Goal: Task Accomplishment & Management: Complete application form

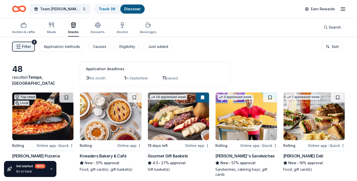
click at [24, 28] on div "Auction & raffle" at bounding box center [23, 28] width 23 height 12
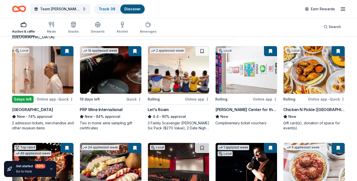
scroll to position [48, 0]
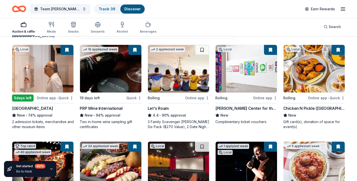
click at [197, 98] on div "Online app" at bounding box center [197, 98] width 24 height 6
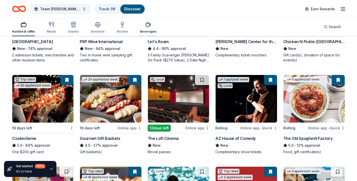
scroll to position [120, 0]
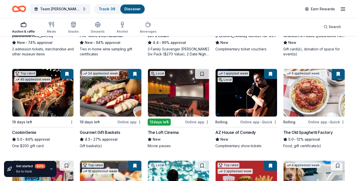
click at [29, 132] on div "CookinGenie" at bounding box center [24, 132] width 24 height 6
click at [191, 26] on div "Auction & raffle Meals Snacks Desserts Alcohol Beverages Search" at bounding box center [178, 27] width 333 height 19
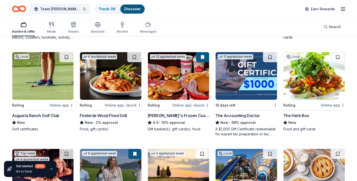
scroll to position [425, 0]
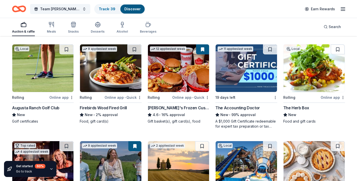
click at [133, 128] on div "9 applies last week Rolling Online app • Quick Firebirds Wood Fired Grill New •…" at bounding box center [111, 86] width 62 height 85
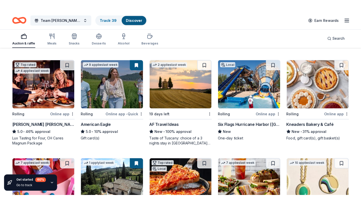
scroll to position [519, 0]
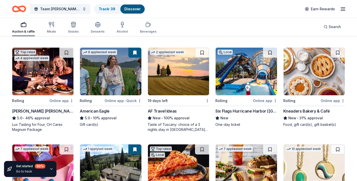
click at [168, 110] on div "AF Travel Ideas" at bounding box center [162, 111] width 29 height 6
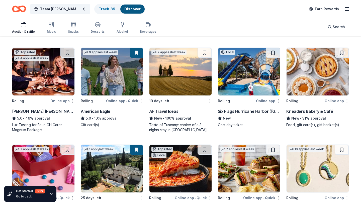
click at [192, 29] on div "Auction & raffle Meals Snacks Desserts Alcohol Beverages Search" at bounding box center [180, 27] width 337 height 19
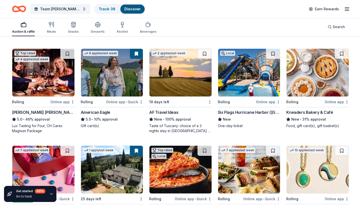
scroll to position [512, 0]
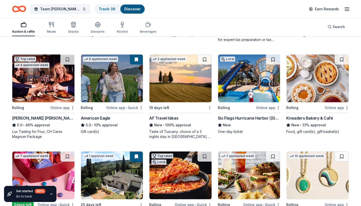
click at [311, 116] on div "Kneaders Bakery & Café" at bounding box center [309, 118] width 47 height 6
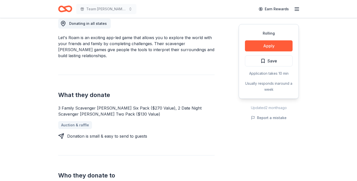
scroll to position [148, 0]
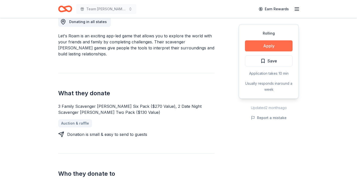
click at [276, 44] on button "Apply" at bounding box center [269, 45] width 48 height 11
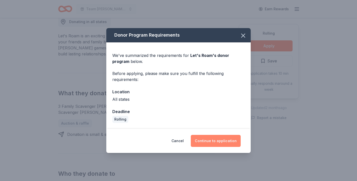
click at [225, 140] on button "Continue to application" at bounding box center [216, 141] width 50 height 12
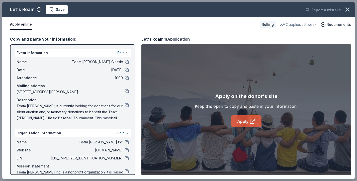
click at [253, 123] on icon at bounding box center [253, 121] width 6 height 6
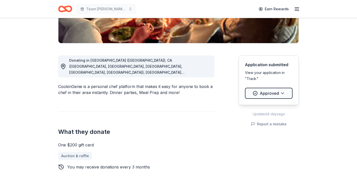
scroll to position [113, 0]
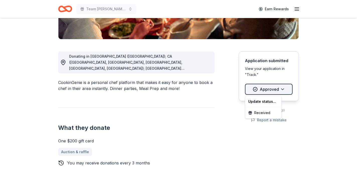
click at [206, 103] on div "Donating in AZ (Maricopa County); CA (Los Angeles County, Riverside County, San…" at bounding box center [136, 135] width 156 height 193
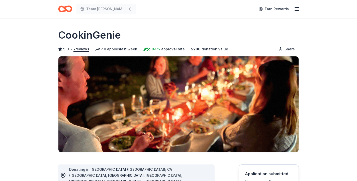
scroll to position [0, 0]
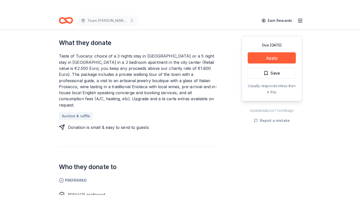
scroll to position [202, 0]
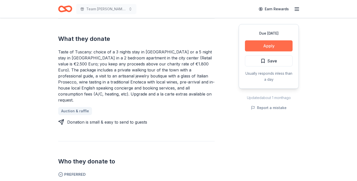
click at [274, 45] on button "Apply" at bounding box center [269, 45] width 48 height 11
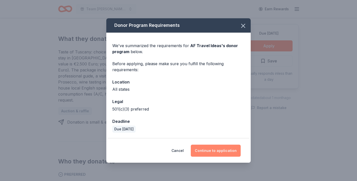
click at [225, 149] on button "Continue to application" at bounding box center [216, 151] width 50 height 12
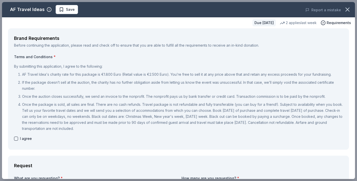
click at [15, 139] on button "button" at bounding box center [16, 139] width 4 height 4
checkbox input "true"
click at [171, 137] on div "I agree" at bounding box center [178, 139] width 329 height 6
drag, startPoint x: 347, startPoint y: 87, endPoint x: 347, endPoint y: 83, distance: 3.5
click at [347, 86] on div "Brand Requirements Before continuing the application, please read and check off…" at bounding box center [178, 88] width 341 height 121
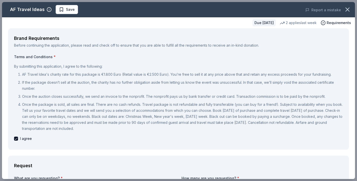
drag, startPoint x: 140, startPoint y: 142, endPoint x: 143, endPoint y: 133, distance: 9.3
click at [140, 141] on div "Terms and Conditions * By submitting this application, I agree to the following…" at bounding box center [178, 98] width 329 height 89
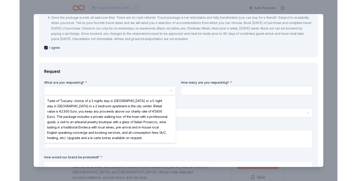
scroll to position [0, 0]
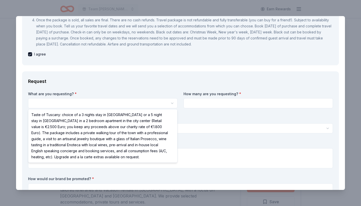
click at [80, 102] on html "Team Emery Classic Earn Rewards Due in 19 days Share AF Travel Ideas New 2 appl…" at bounding box center [180, 103] width 361 height 206
select select "Taste of Tuscany: choice of a 3 nights stay in Florence or a 5 night stay in Co…"
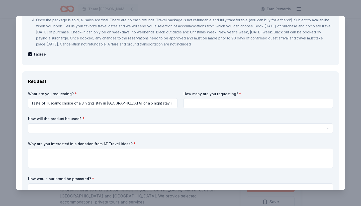
click at [200, 101] on input at bounding box center [258, 103] width 149 height 10
type input "1"
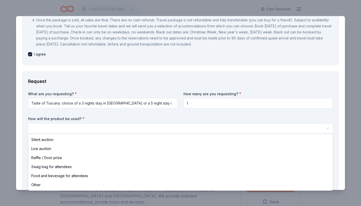
click at [130, 126] on html "Team Emery Classic Earn Rewards Due in 19 days Share AF Travel Ideas New 2 appl…" at bounding box center [180, 103] width 361 height 206
select select "silentAuction"
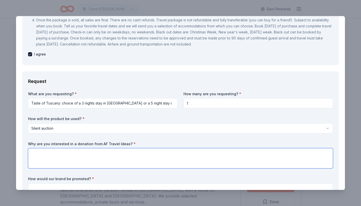
click at [50, 157] on textarea at bounding box center [180, 158] width 305 height 20
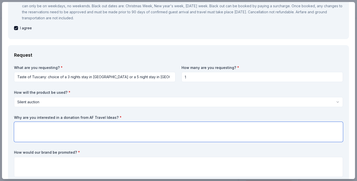
click at [27, 127] on textarea at bounding box center [178, 132] width 329 height 20
paste textarea "Team Emery is currently looking for donations for our silent auction and/or mon…"
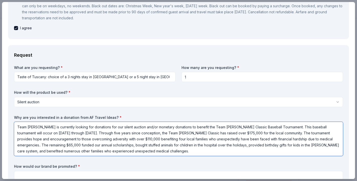
type textarea "Team Emery is currently looking for donations for our silent auction and/or mon…"
click at [154, 114] on div "What are you requesting? * Taste of Tuscany: choice of a 3 nights stay in Flore…" at bounding box center [178, 129] width 329 height 128
click at [147, 150] on textarea "Team Emery is currently looking for donations for our silent auction and/or mon…" at bounding box center [178, 139] width 329 height 34
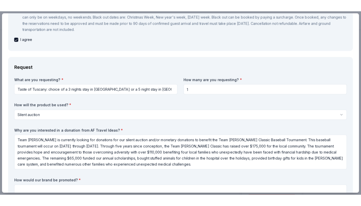
scroll to position [716, 0]
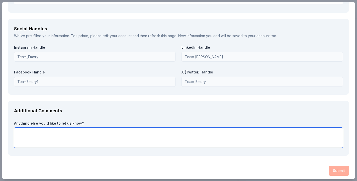
paste textarea "Team Emery was established in 2011, when a fifth grader decided to turn his Chr…"
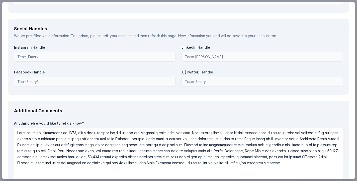
click at [263, 114] on div "Additional Comments Anything else you'd like to let us know?" at bounding box center [178, 144] width 341 height 87
drag, startPoint x: 344, startPoint y: 158, endPoint x: 346, endPoint y: 155, distance: 4.0
click at [344, 158] on div "Additional Comments Anything else you'd like to let us know?" at bounding box center [178, 144] width 341 height 87
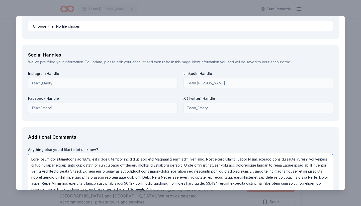
click at [187, 181] on textarea at bounding box center [180, 180] width 305 height 52
click at [90, 114] on div "Social Handles We've pre-filled your information. To update, please edit your a…" at bounding box center [180, 83] width 317 height 76
click at [188, 181] on textarea at bounding box center [180, 180] width 305 height 52
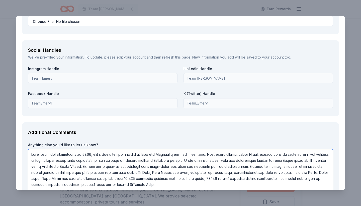
scroll to position [775, 0]
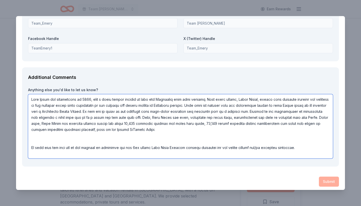
click at [107, 151] on textarea at bounding box center [180, 126] width 305 height 64
type textarea "Team Emery was established in 2011, when a fifth grader decided to turn his Chr…"
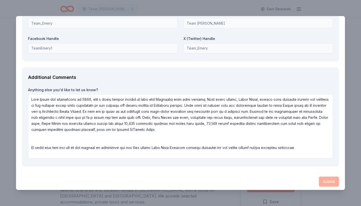
click at [333, 177] on div "Submit" at bounding box center [180, 181] width 317 height 10
click at [332, 179] on div "Submit" at bounding box center [180, 181] width 317 height 10
click at [276, 74] on div "Additional Comments" at bounding box center [180, 77] width 305 height 8
click at [93, 30] on div "Instagram Handle Team_Emery LinkedIn Handle Team Emery Facebook Handle TeamEmer…" at bounding box center [180, 33] width 305 height 44
click at [159, 32] on div "Instagram Handle Team_Emery LinkedIn Handle Team Emery Facebook Handle TeamEmer…" at bounding box center [180, 33] width 305 height 44
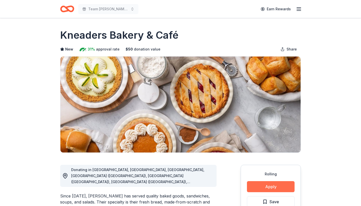
click at [273, 186] on button "Apply" at bounding box center [271, 186] width 48 height 11
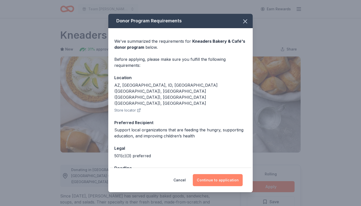
click at [218, 176] on button "Continue to application" at bounding box center [218, 180] width 50 height 12
